Goal: Task Accomplishment & Management: Use online tool/utility

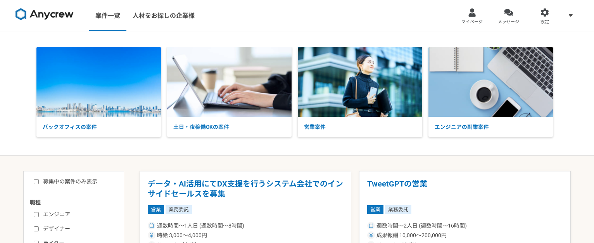
select select "2"
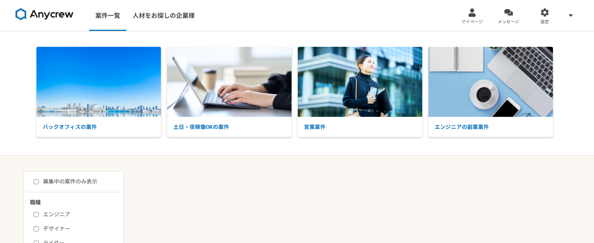
select select "2"
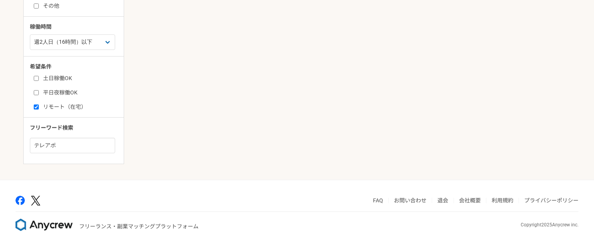
scroll to position [310, 0]
drag, startPoint x: 90, startPoint y: 148, endPoint x: 21, endPoint y: 142, distance: 69.7
click at [21, 142] on main "募集中の案件のみ表示 職種 エンジニア デザイナー ライター 営業 マーケティング 企画・事業開発 バックオフィス その他 稼働時間 週1人日（8時間）以下 …" at bounding box center [297, 12] width 594 height 333
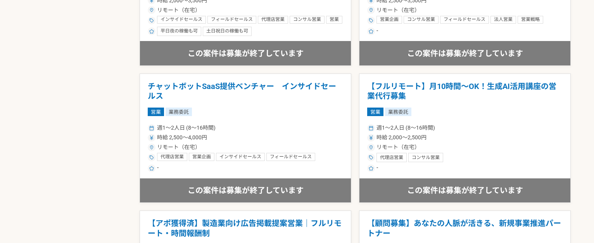
scroll to position [930, 0]
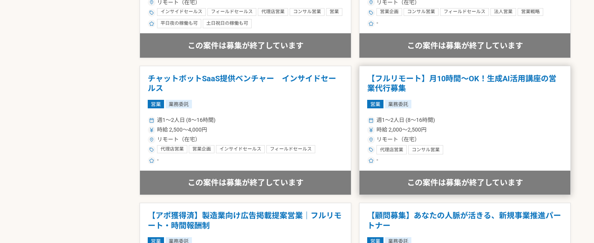
click at [432, 77] on h1 "【フルリモート】月10時間〜OK！生成AI活用講座の営業代行募集" at bounding box center [464, 84] width 195 height 20
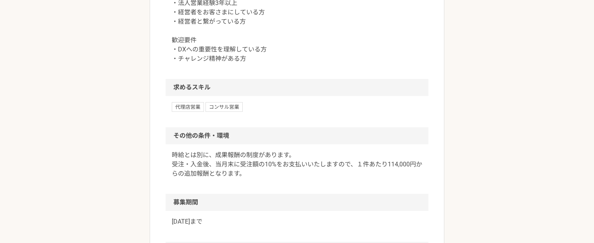
scroll to position [388, 0]
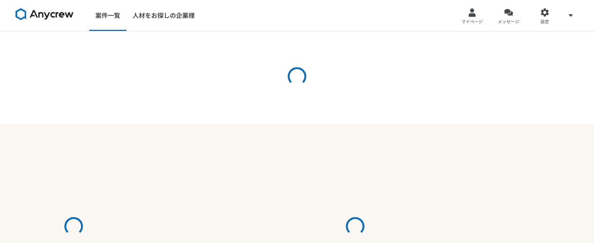
select select "2"
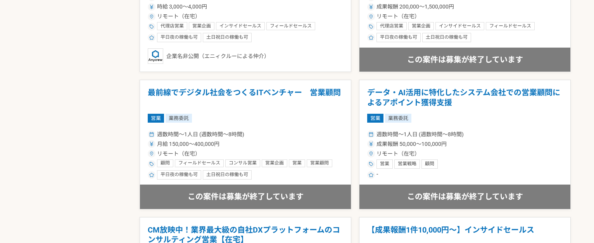
scroll to position [543, 0]
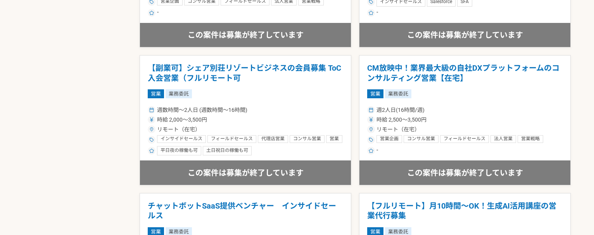
scroll to position [853, 0]
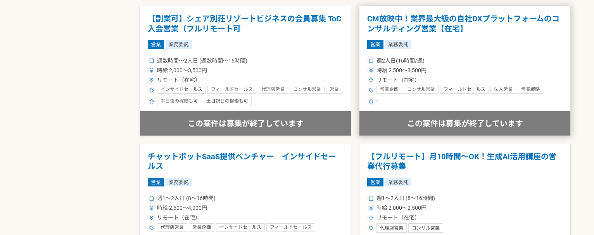
click at [433, 24] on h1 "CM放映中！業界最大級の自社DXプラットフォームのコンサルティング営業【在宅】" at bounding box center [464, 24] width 195 height 20
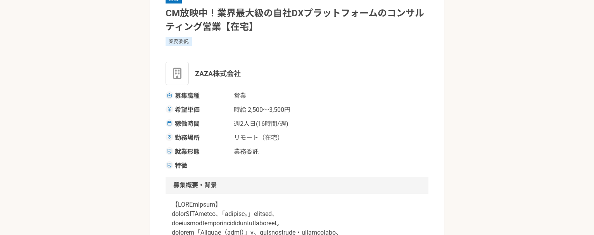
scroll to position [116, 0]
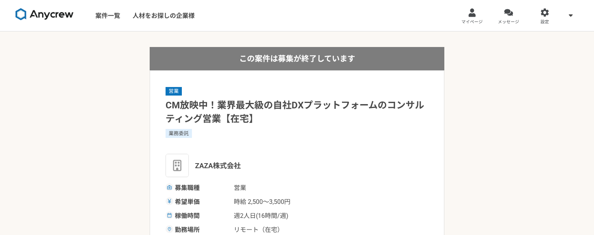
select select "2"
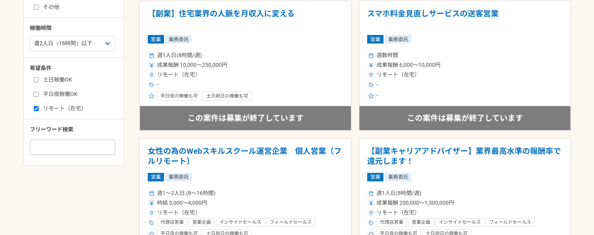
scroll to position [349, 0]
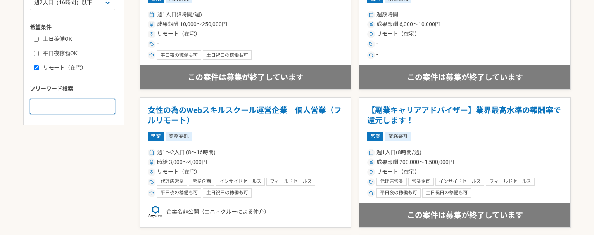
click at [71, 106] on input at bounding box center [72, 106] width 85 height 16
type input "テレアポ"
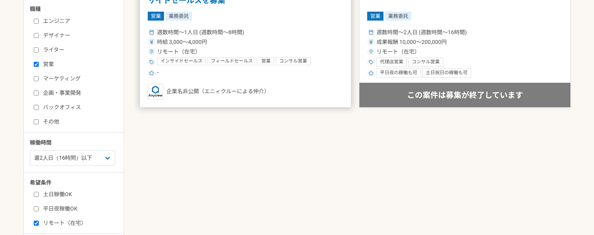
scroll to position [90, 0]
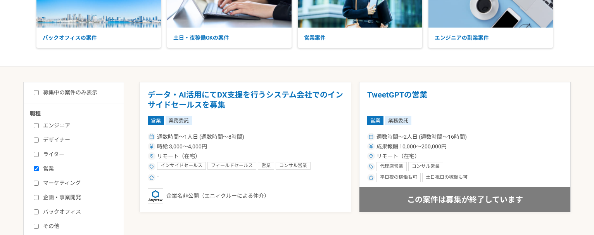
click at [36, 167] on input "営業" at bounding box center [36, 168] width 5 height 5
checkbox input "false"
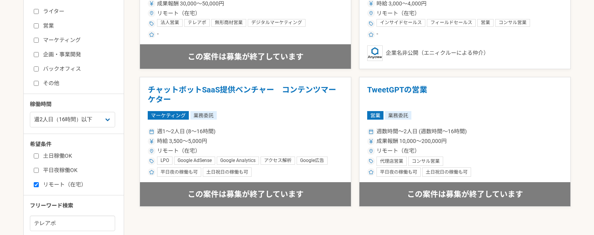
scroll to position [233, 0]
click at [37, 155] on input "土日稼働OK" at bounding box center [36, 155] width 5 height 5
checkbox input "true"
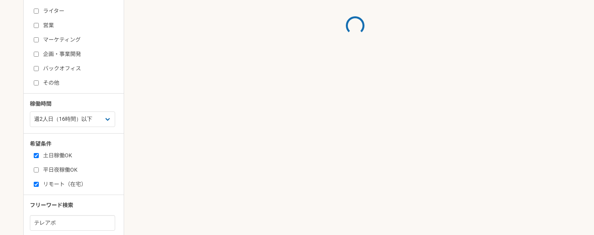
click at [37, 184] on input "リモート（在宅）" at bounding box center [36, 183] width 5 height 5
checkbox input "false"
